Goal: Information Seeking & Learning: Find specific fact

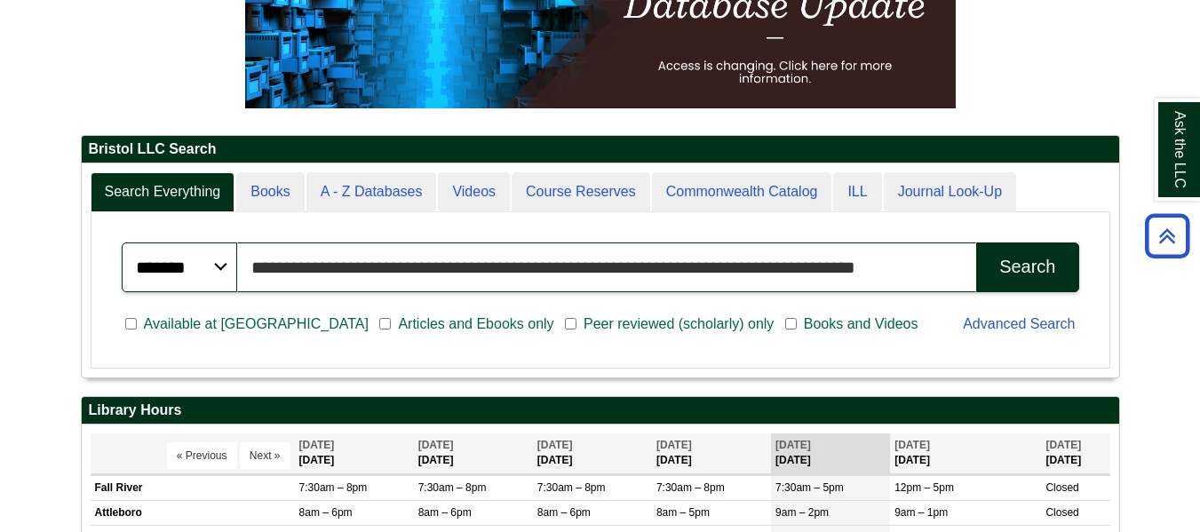
drag, startPoint x: 888, startPoint y: 273, endPoint x: 29, endPoint y: 501, distance: 888.7
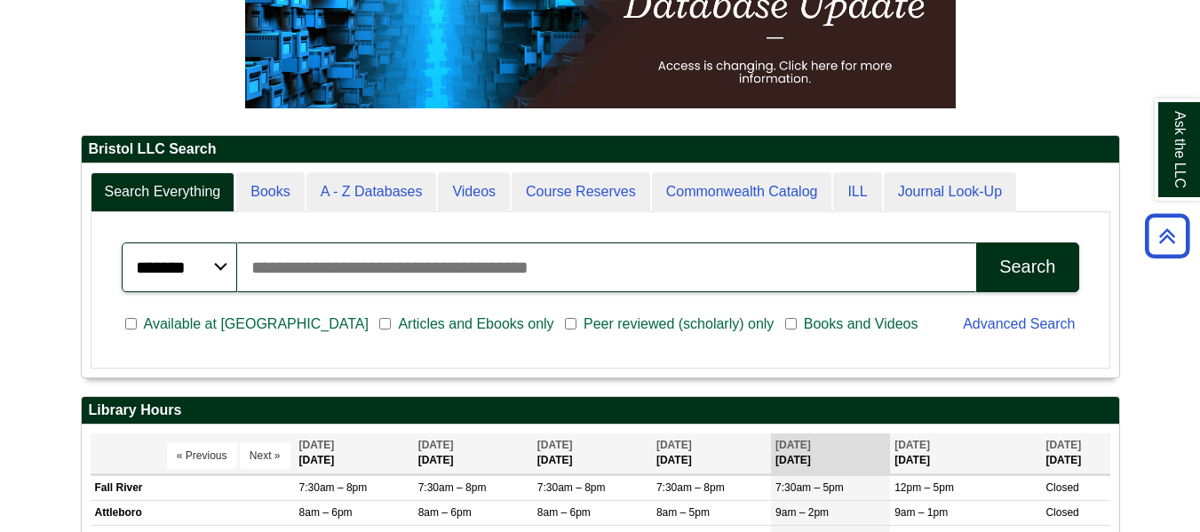
scroll to position [214, 1037]
type input "**********"
click at [976, 242] on button "Search" at bounding box center [1027, 267] width 102 height 50
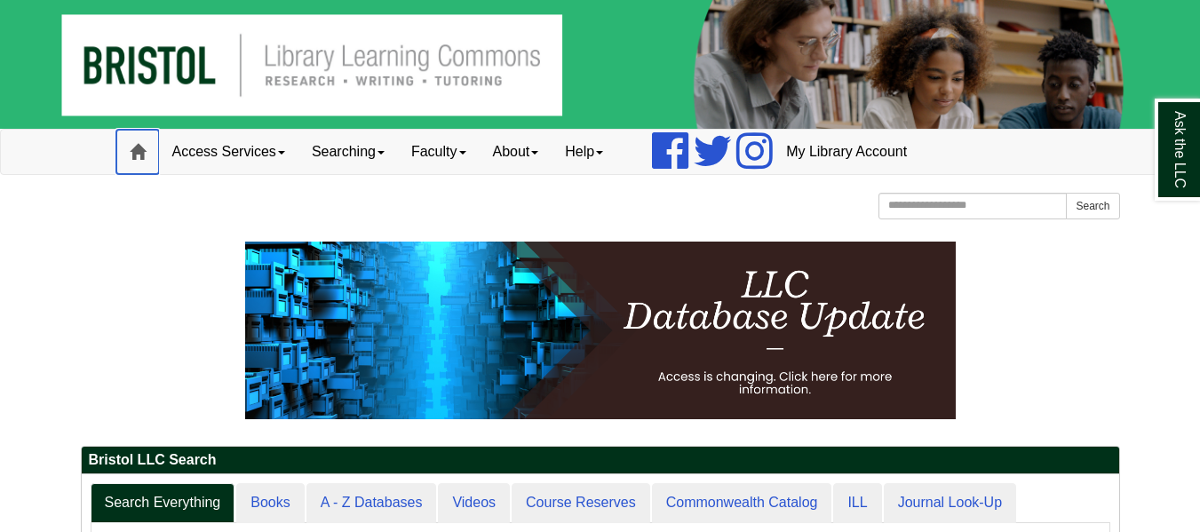
click at [131, 148] on span at bounding box center [138, 152] width 16 height 16
click at [108, 48] on img at bounding box center [600, 64] width 1200 height 129
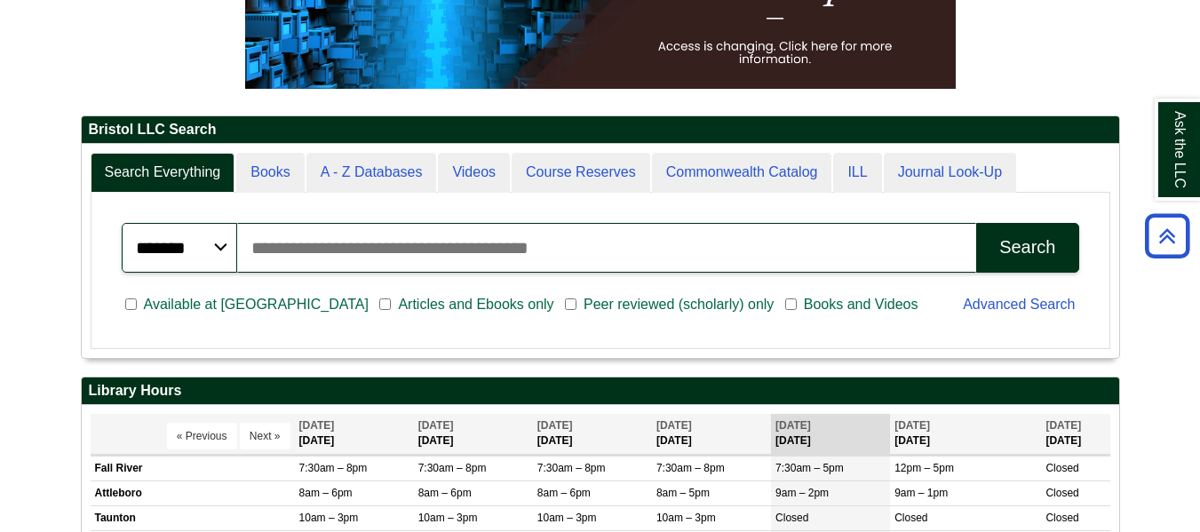
click at [397, 246] on input "Search articles, books, journals & more" at bounding box center [607, 248] width 740 height 50
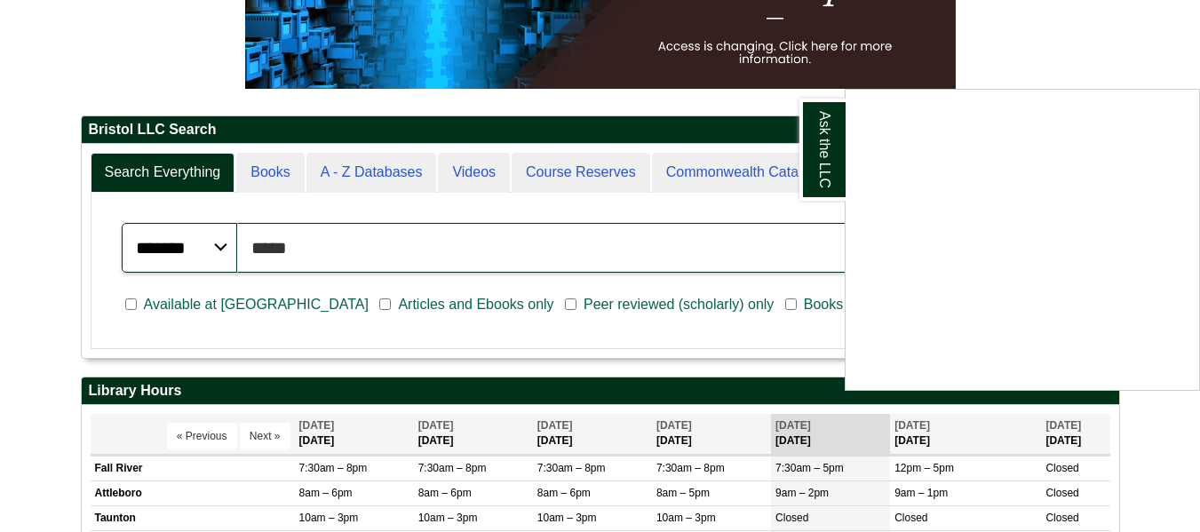
type input "*****"
click at [976, 223] on button "Search" at bounding box center [1027, 248] width 102 height 50
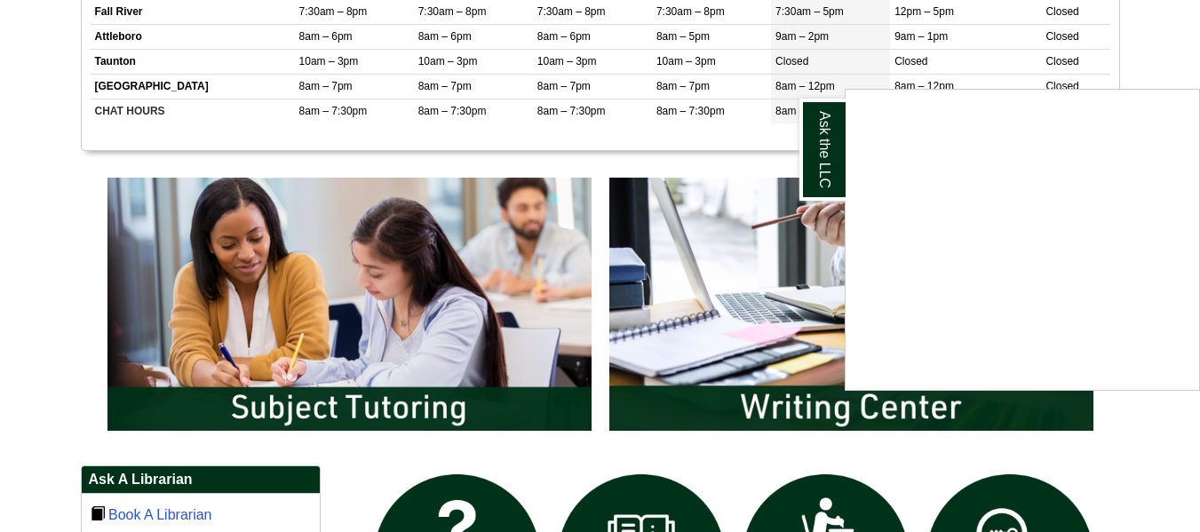
scroll to position [539, 0]
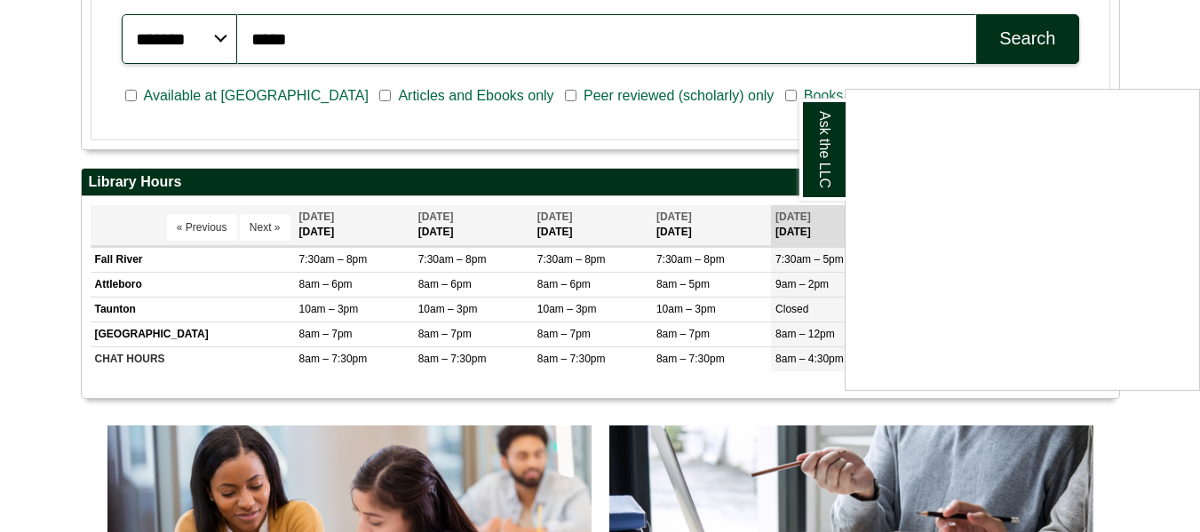
click at [999, 61] on div "Ask the LLC" at bounding box center [600, 266] width 1200 height 532
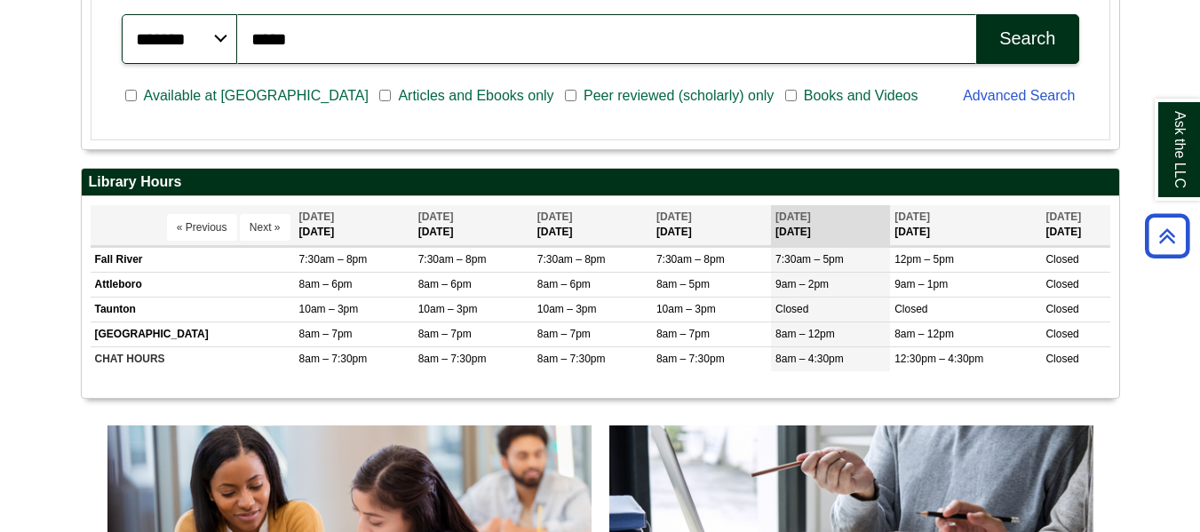
click at [1016, 53] on button "Search" at bounding box center [1027, 39] width 102 height 50
